Goal: Information Seeking & Learning: Learn about a topic

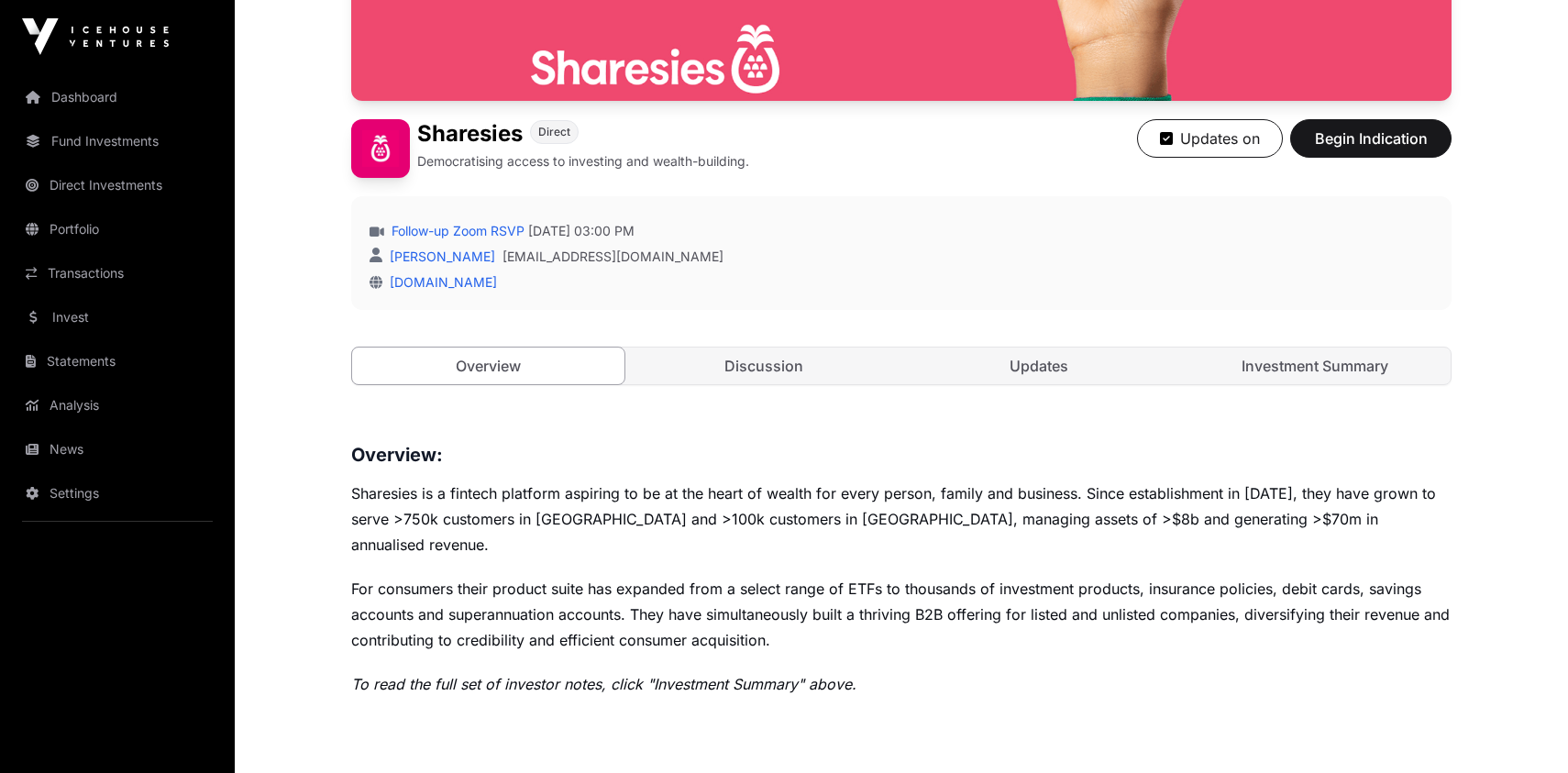
scroll to position [417, 0]
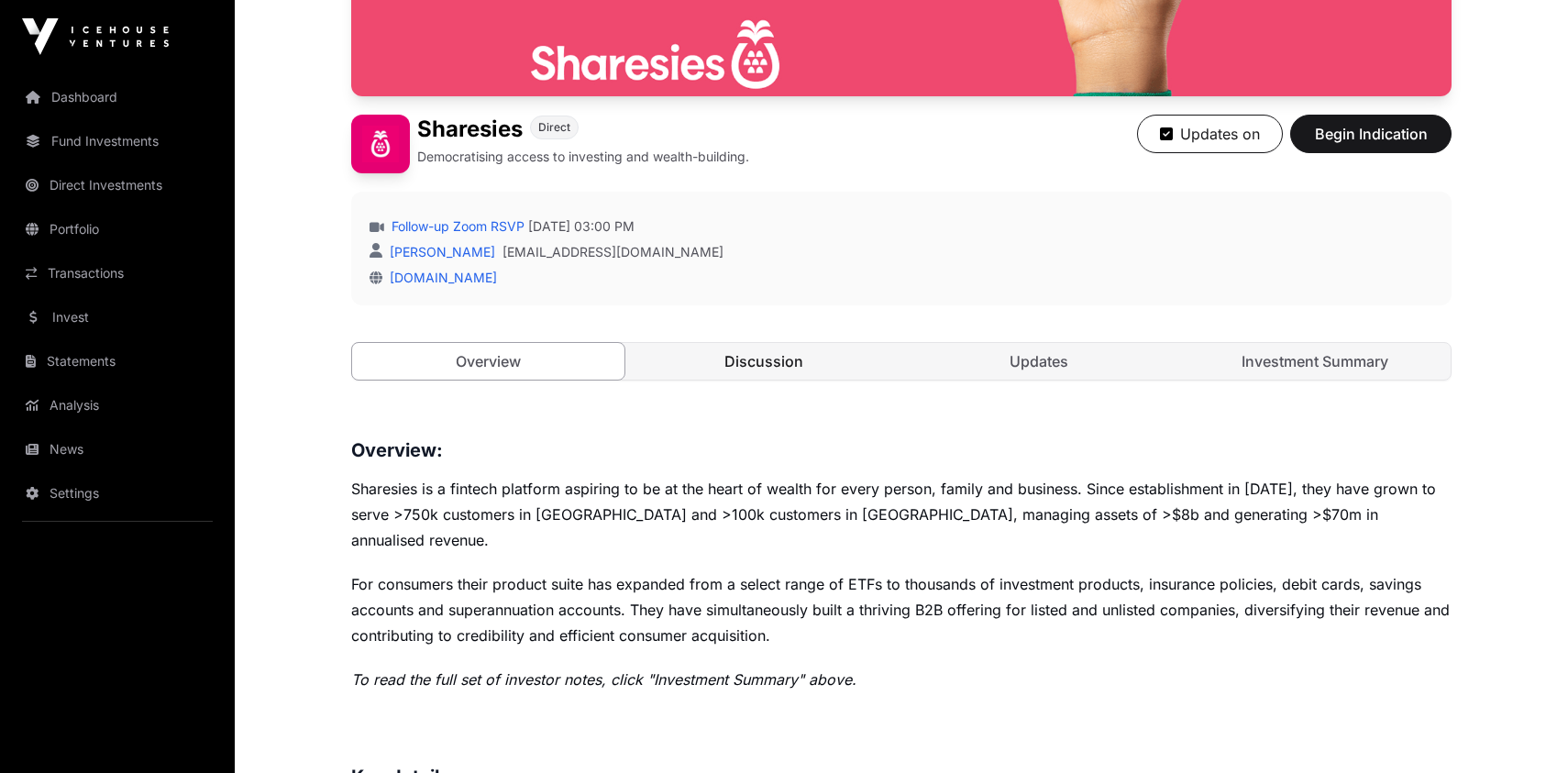
click at [761, 369] on link "Discussion" at bounding box center [765, 361] width 272 height 37
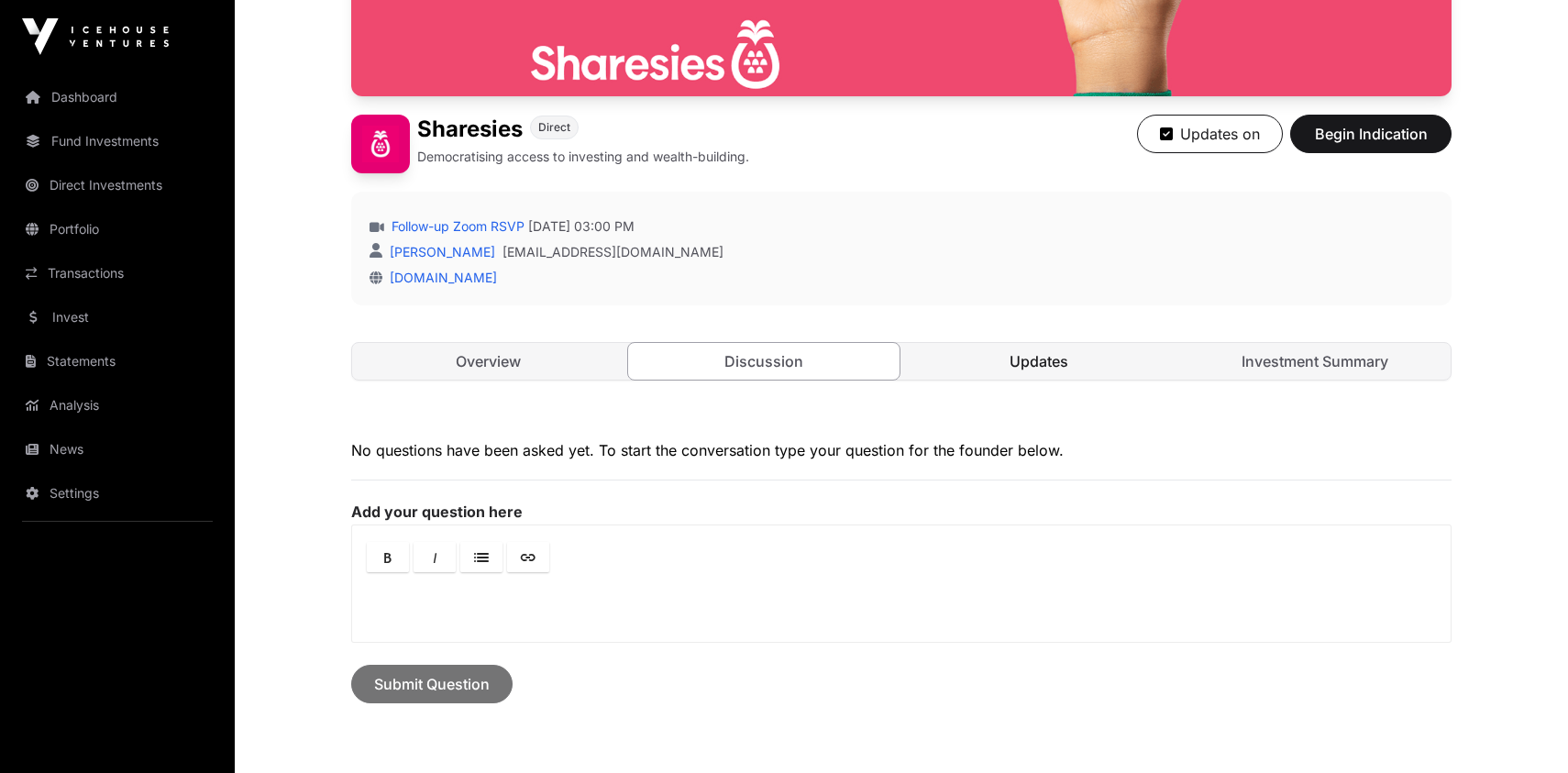
click at [1082, 362] on link "Updates" at bounding box center [1039, 361] width 272 height 37
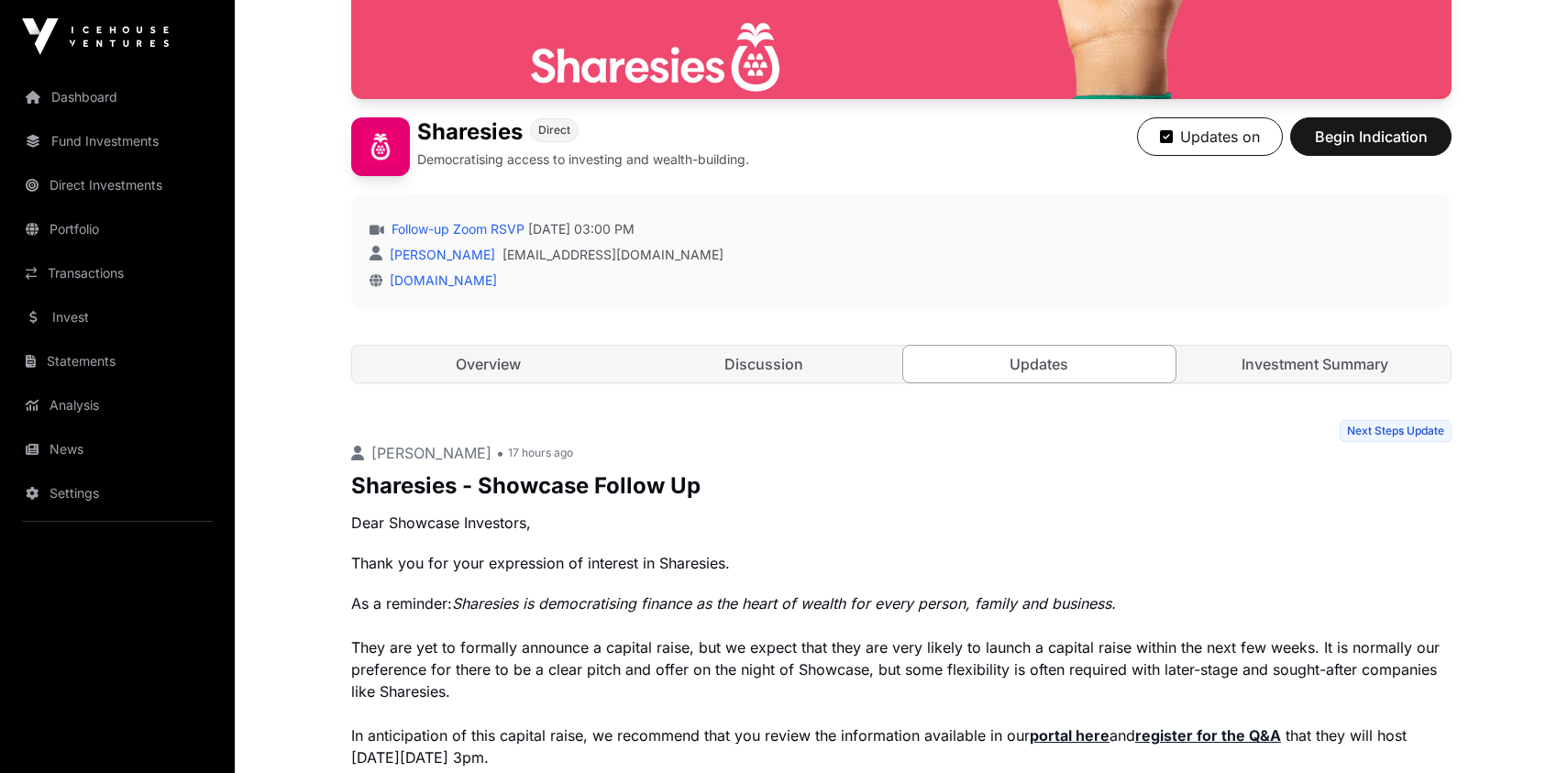
scroll to position [410, 0]
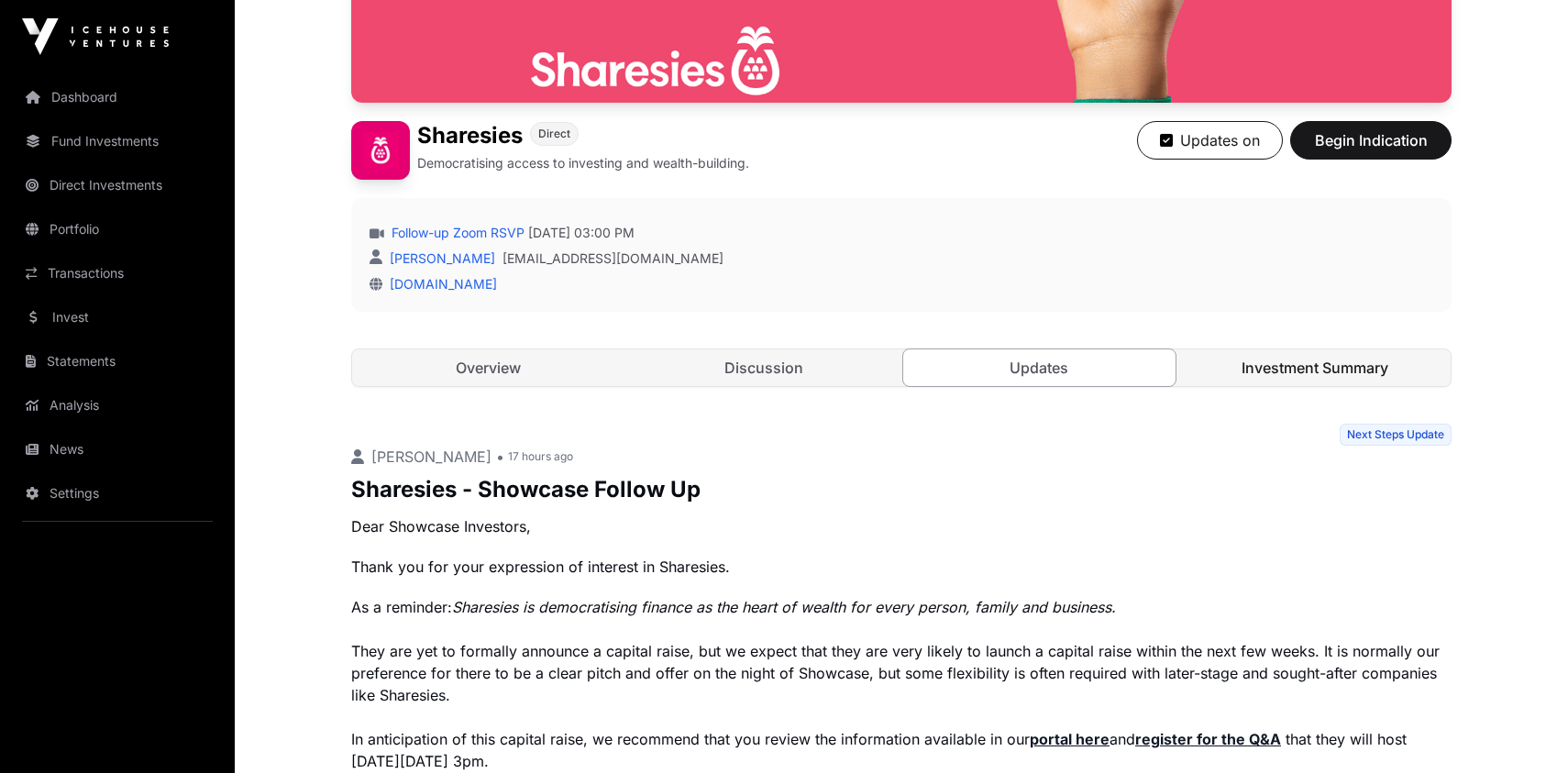
click at [1239, 360] on link "Investment Summary" at bounding box center [1315, 367] width 272 height 37
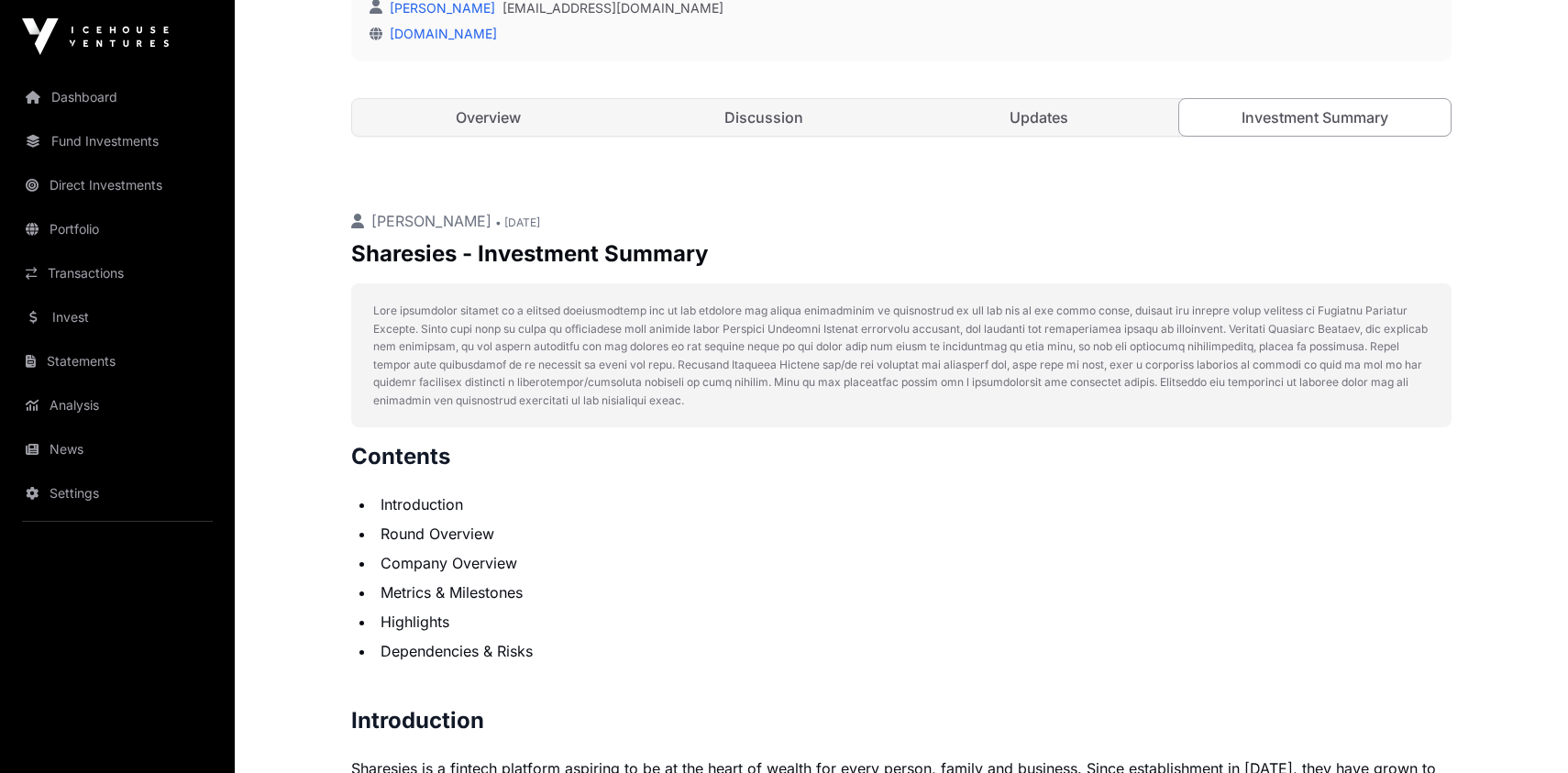
scroll to position [326, 0]
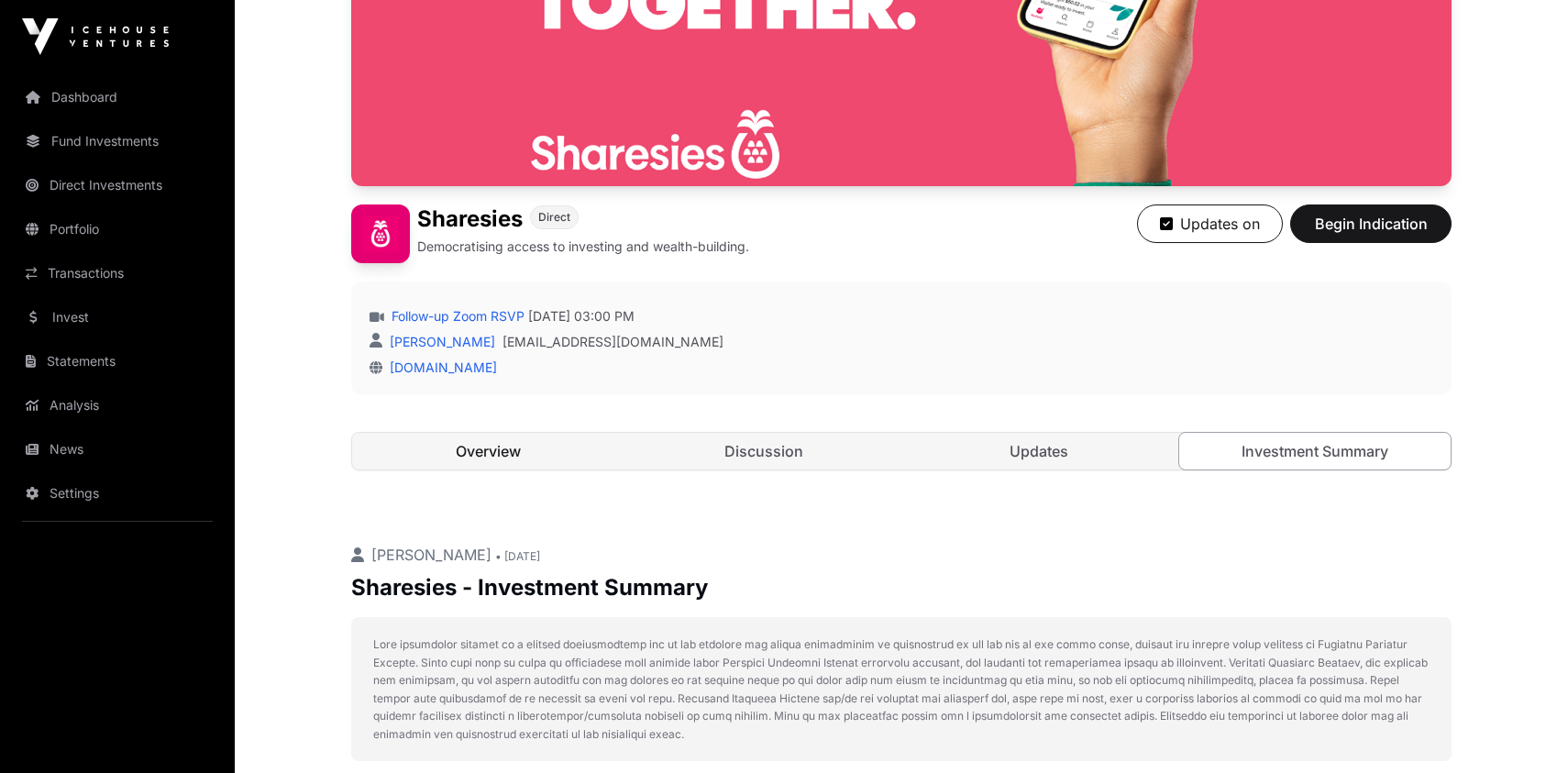
click at [511, 455] on link "Overview" at bounding box center [488, 451] width 272 height 37
